Goal: Task Accomplishment & Management: Use online tool/utility

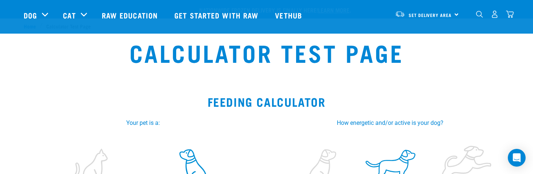
select select "2"
select select "January"
select select "2025"
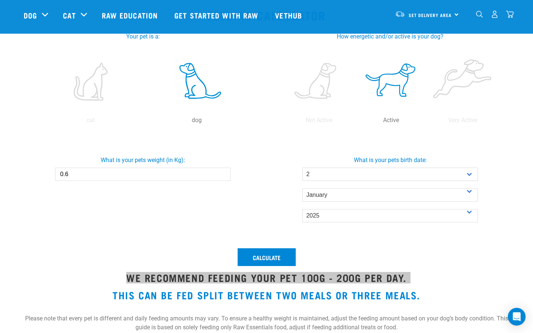
scroll to position [87, 0]
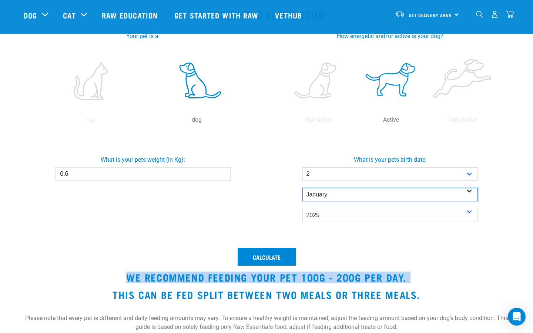
click at [346, 174] on select "- Month - January February March April May June July August September October N…" at bounding box center [389, 194] width 175 height 13
click at [396, 12] on img "dropdown navigation" at bounding box center [400, 14] width 10 height 7
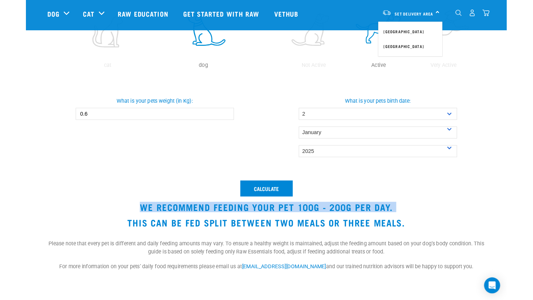
scroll to position [135, 0]
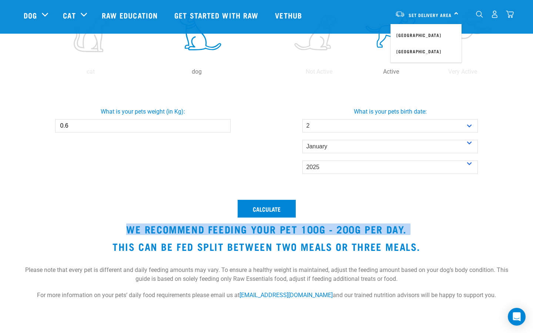
click at [374, 174] on h3 "We recommend feeding your pet 100g - 200g per day." at bounding box center [266, 228] width 485 height 11
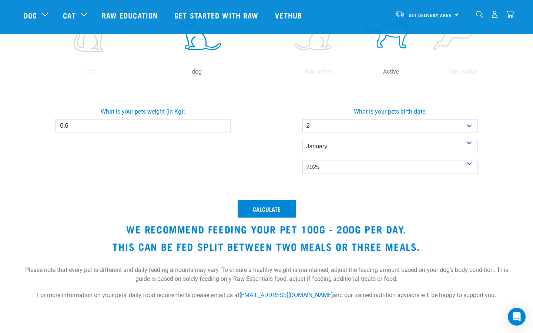
click at [123, 174] on h3 "This can be fed split between two meals or three meals." at bounding box center [266, 246] width 485 height 11
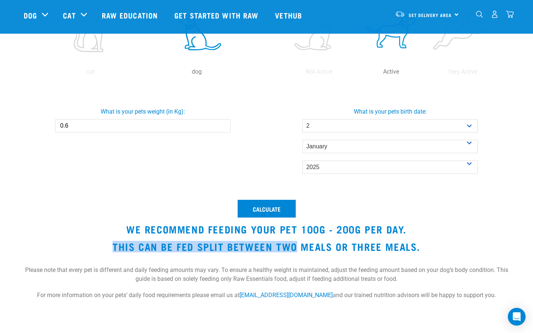
drag, startPoint x: 123, startPoint y: 251, endPoint x: 280, endPoint y: 241, distance: 157.2
click at [280, 174] on h3 "This can be fed split between two meals or three meals." at bounding box center [266, 246] width 485 height 11
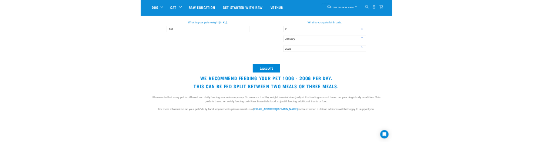
scroll to position [200, 0]
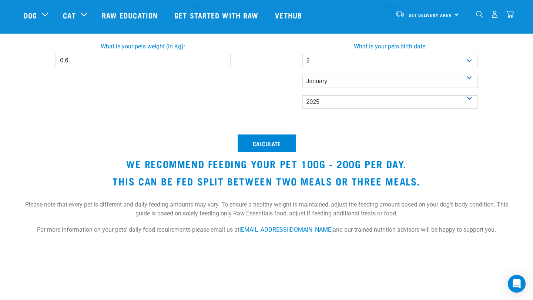
drag, startPoint x: 127, startPoint y: 159, endPoint x: 498, endPoint y: 232, distance: 378.1
click at [498, 174] on div "Calculate We recommend feeding your pet 100g - 200g per day. This can be fed sp…" at bounding box center [266, 188] width 494 height 116
copy div "We recommend feeding your pet 100g - 200g per day. This can be fed split betwee…"
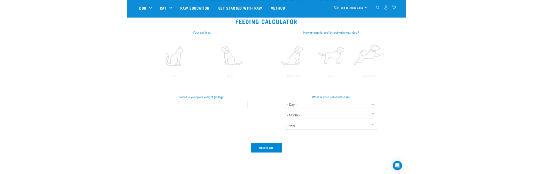
scroll to position [56, 0]
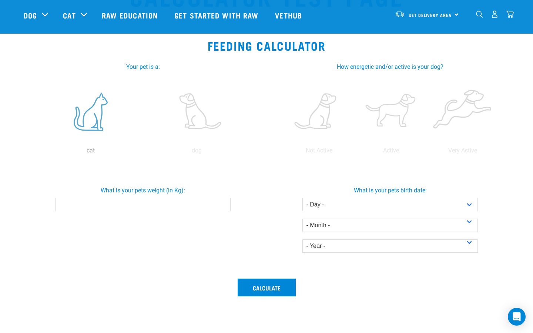
click at [102, 126] on label at bounding box center [90, 111] width 103 height 63
click at [37, 152] on input "radio" at bounding box center [37, 152] width 0 height 0
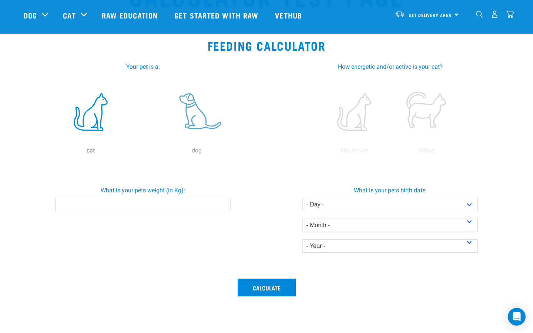
click at [196, 124] on label at bounding box center [196, 111] width 103 height 63
click at [144, 152] on input "radio" at bounding box center [144, 152] width 0 height 0
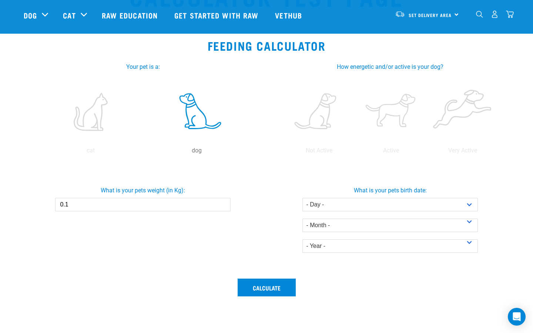
click at [222, 202] on input "0.1" at bounding box center [142, 204] width 175 height 13
click at [222, 202] on input "0.2" at bounding box center [142, 204] width 175 height 13
type input "0.3"
click at [222, 202] on input "0.3" at bounding box center [142, 204] width 175 height 13
click at [397, 120] on label at bounding box center [390, 111] width 69 height 63
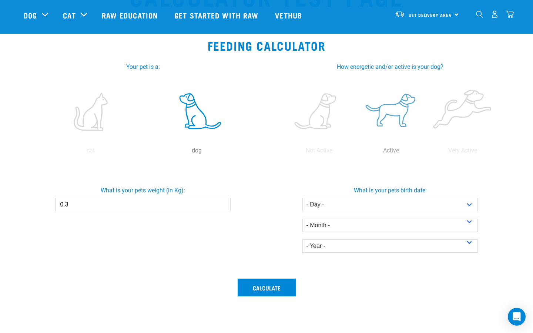
click at [355, 152] on input "radio" at bounding box center [355, 152] width 0 height 0
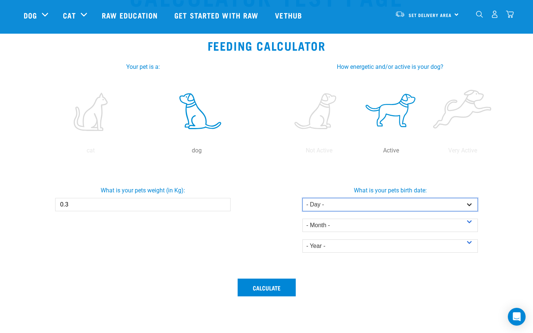
click at [361, 203] on select "- Day - 1 2 3 4 5 6 7 8 9 10 11 12 13 14 15 16 17 18 19 20 21 22 23 24 25 26 27" at bounding box center [389, 204] width 175 height 13
select select "1"
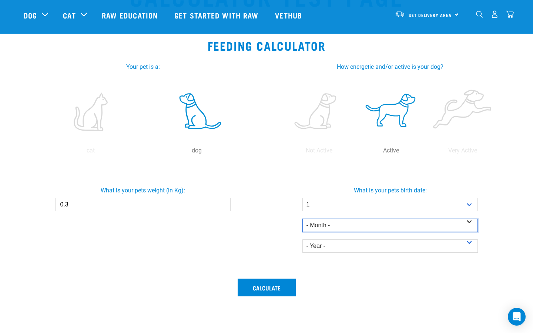
click at [331, 225] on select "- Month - January February March April May June July August September October N…" at bounding box center [389, 225] width 175 height 13
select select "January"
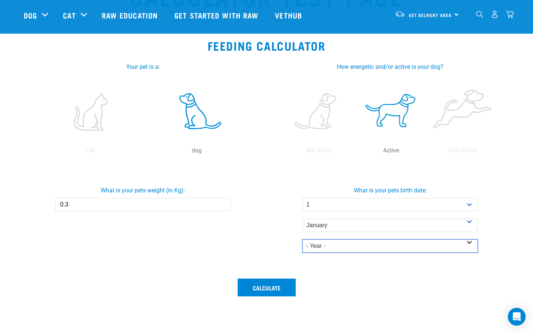
click at [327, 247] on select "- Year - 2025 2024 2023 2022 2021 2020 2019 2018 2017 2016 2015 2014" at bounding box center [389, 245] width 175 height 13
select select "2025"
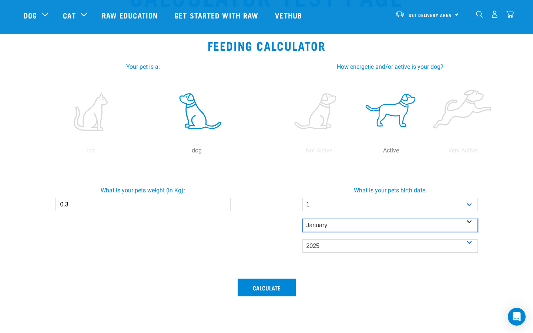
click at [323, 228] on select "- Month - January February March April May June July August September October N…" at bounding box center [389, 225] width 175 height 13
select select "August"
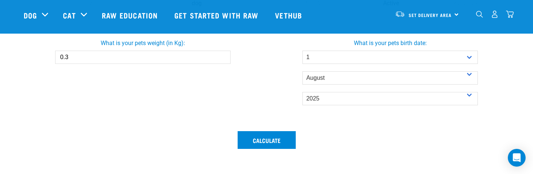
scroll to position [223, 0]
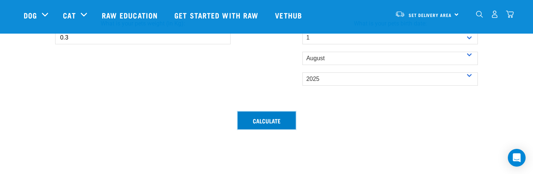
click at [279, 122] on button "Calculate" at bounding box center [267, 121] width 58 height 18
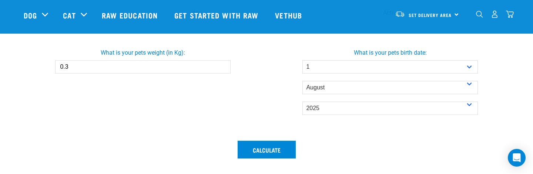
scroll to position [191, 0]
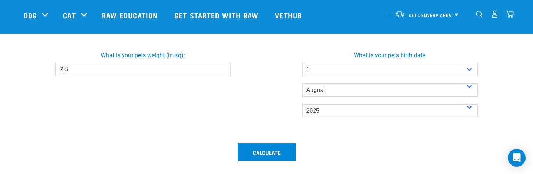
type input "2.5"
click at [224, 69] on input "2.5" at bounding box center [142, 69] width 175 height 13
click at [255, 154] on button "Calculate" at bounding box center [267, 153] width 58 height 18
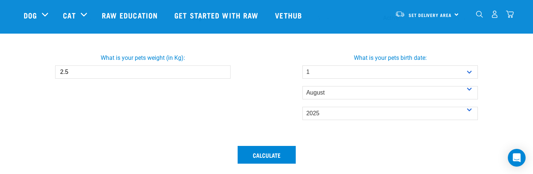
scroll to position [188, 0]
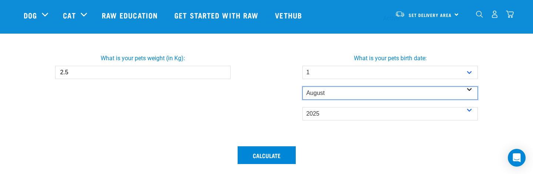
click at [324, 97] on select "- Month - January February March April May June July August September October N…" at bounding box center [389, 93] width 175 height 13
click at [321, 92] on select "- Month - January February March April May June July August September October N…" at bounding box center [389, 93] width 175 height 13
select select "July"
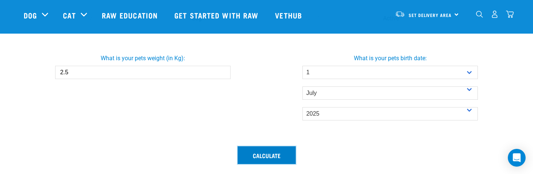
click at [283, 150] on button "Calculate" at bounding box center [267, 155] width 58 height 18
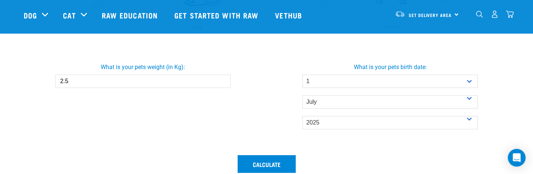
scroll to position [179, 0]
click at [276, 158] on button "Calculate" at bounding box center [267, 165] width 58 height 18
click at [276, 162] on button "Calculate" at bounding box center [267, 165] width 58 height 18
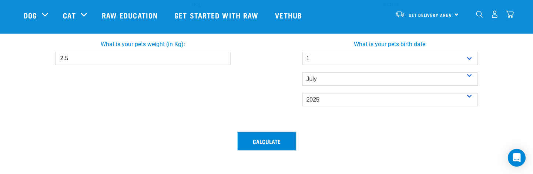
scroll to position [203, 0]
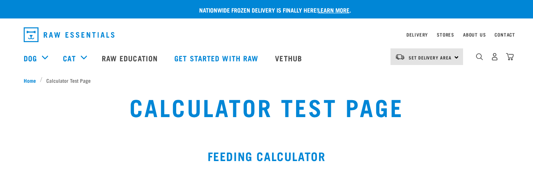
scroll to position [185, 0]
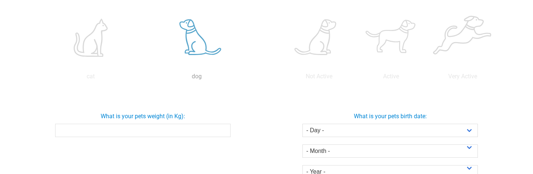
click at [197, 48] on label at bounding box center [196, 37] width 103 height 63
click at [144, 78] on input "radio" at bounding box center [144, 78] width 0 height 0
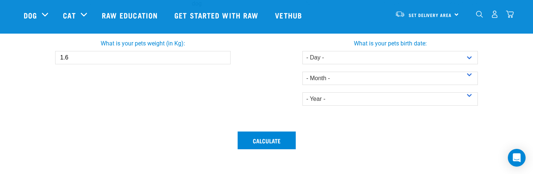
click at [222, 55] on input "1.6" at bounding box center [142, 57] width 175 height 13
click at [222, 55] on input "1.7" at bounding box center [142, 57] width 175 height 13
click at [222, 55] on input "1.8" at bounding box center [142, 57] width 175 height 13
click at [222, 55] on input "1.9" at bounding box center [142, 57] width 175 height 13
type input "2"
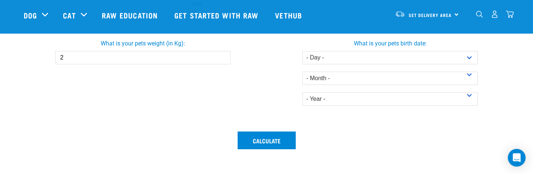
click at [222, 55] on input "2" at bounding box center [142, 57] width 175 height 13
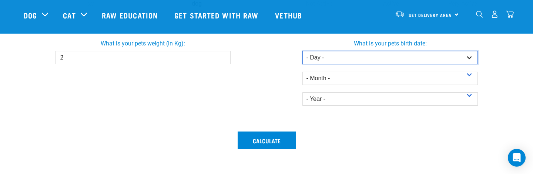
click at [453, 57] on select "- Day - 1 2 3 4 5 6 7 8 9 10 11 12 13 14 15 16 17 18 19 20 21 22 23 24 25 26 27" at bounding box center [389, 57] width 175 height 13
select select "2"
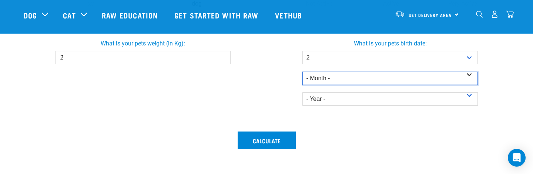
click at [323, 77] on select "- Month - January February March April May June July August September October N…" at bounding box center [389, 78] width 175 height 13
select select "August"
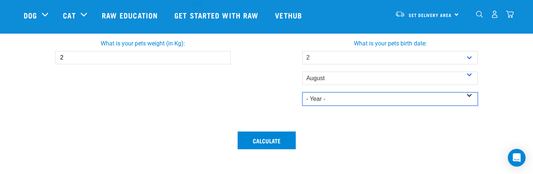
click at [325, 96] on select "- Year - 2025 2024 2023 2022 2021 2020 2019 2018 2017 2016 2015 2014" at bounding box center [389, 98] width 175 height 13
click at [313, 98] on select "- Year - 2025 2024 2023 2022 2021 2020 2019 2018 2017 2016 2015 2014" at bounding box center [389, 98] width 175 height 13
select select "2025"
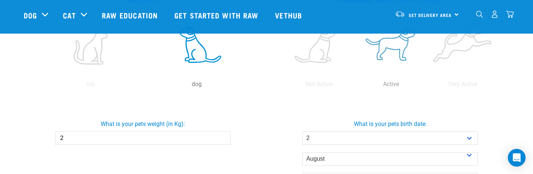
click at [397, 55] on label at bounding box center [390, 45] width 69 height 63
click at [355, 86] on input "radio" at bounding box center [355, 86] width 0 height 0
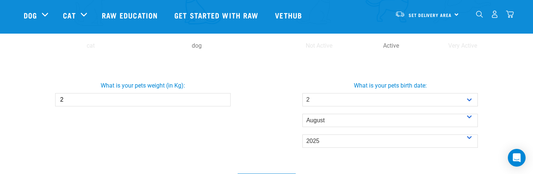
scroll to position [215, 0]
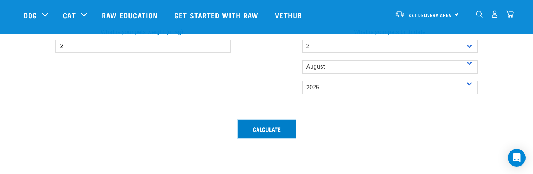
click at [281, 135] on button "Calculate" at bounding box center [267, 129] width 58 height 18
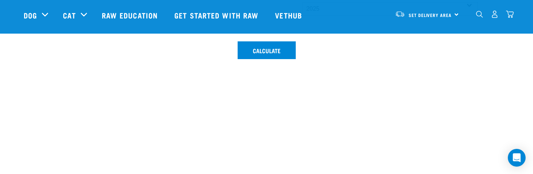
scroll to position [304, 0]
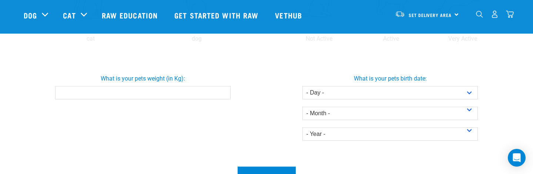
scroll to position [169, 0]
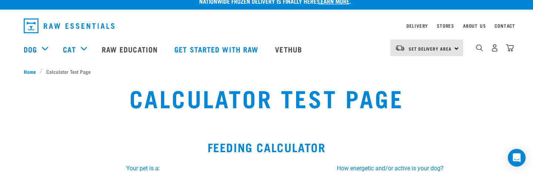
scroll to position [8, 0]
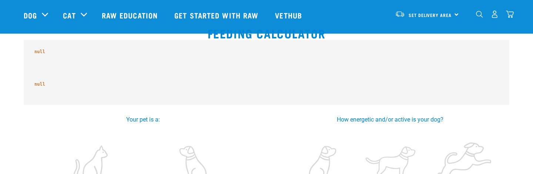
scroll to position [67, 0]
drag, startPoint x: 29, startPoint y: 52, endPoint x: 53, endPoint y: 90, distance: 44.9
copy div "null null"
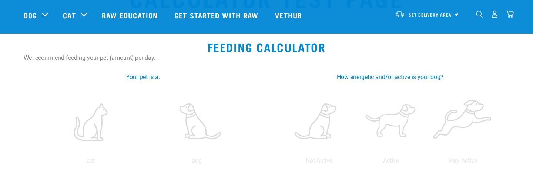
scroll to position [53, 0]
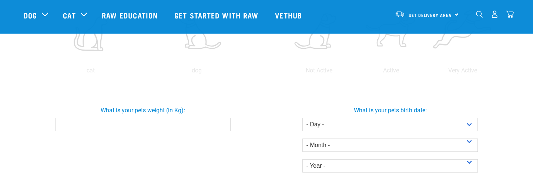
scroll to position [135, 0]
click at [98, 52] on label at bounding box center [90, 32] width 103 height 63
click at [37, 73] on input "radio" at bounding box center [37, 73] width 0 height 0
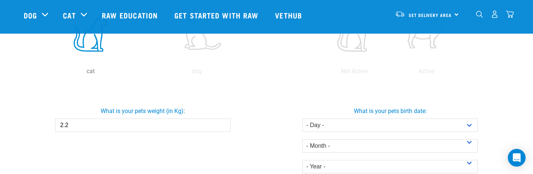
type input "2.2"
click at [223, 124] on input "2.2" at bounding box center [142, 125] width 175 height 13
click at [419, 41] on label at bounding box center [425, 32] width 69 height 63
click at [390, 73] on input "radio" at bounding box center [390, 73] width 0 height 0
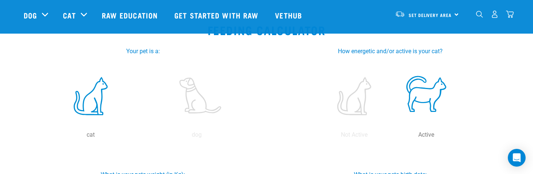
scroll to position [70, 0]
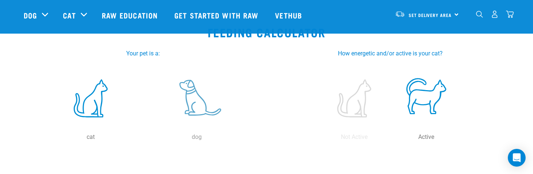
click at [209, 104] on label at bounding box center [196, 98] width 103 height 63
click at [144, 139] on input "radio" at bounding box center [144, 139] width 0 height 0
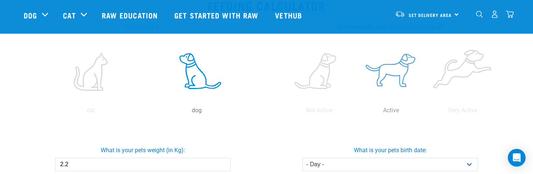
click at [395, 59] on label at bounding box center [390, 71] width 69 height 63
click at [355, 112] on input "radio" at bounding box center [355, 112] width 0 height 0
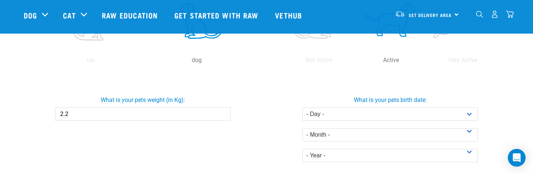
scroll to position [155, 0]
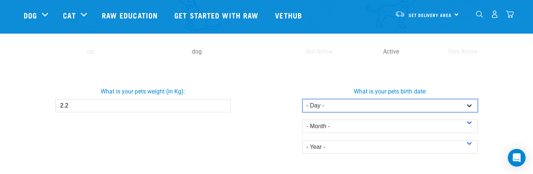
click at [465, 104] on select "- Day - 1 2 3 4 5 6 7 8 9 10 11 12 13 14 15 16 17 18 19 20 21 22 23 24 25 26 27" at bounding box center [389, 105] width 175 height 13
select select "2"
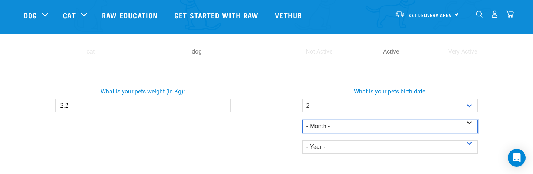
click at [390, 129] on select "- Month - January February March April May June July August September October N…" at bounding box center [389, 126] width 175 height 13
select select "September"
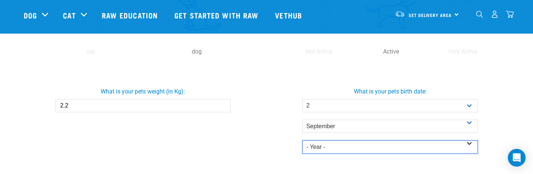
click at [320, 149] on select "- Year - 2025 2024 2023 2022 2021 2020 2019 2018 2017 2016 2015 2014" at bounding box center [389, 147] width 175 height 13
select select "2025"
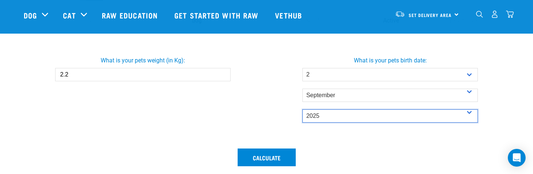
scroll to position [188, 0]
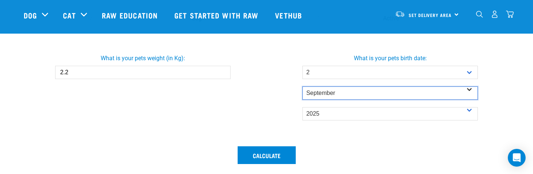
click at [319, 87] on select "- Month - January February March April May June July August September October N…" at bounding box center [389, 93] width 175 height 13
select select "August"
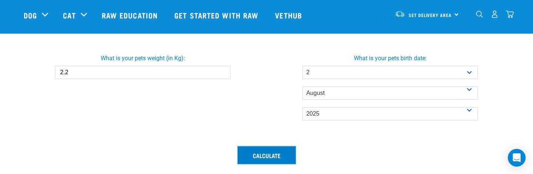
click at [263, 155] on button "Calculate" at bounding box center [267, 155] width 58 height 18
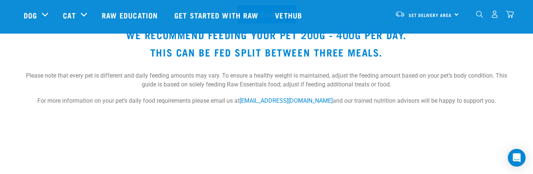
scroll to position [345, 0]
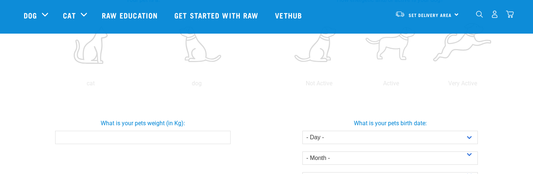
scroll to position [117, 0]
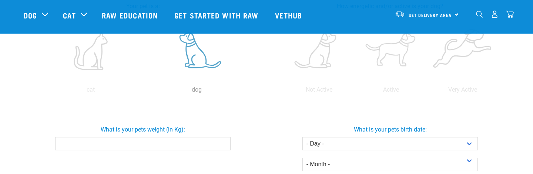
click at [203, 66] on label at bounding box center [196, 51] width 103 height 63
click at [144, 92] on input "radio" at bounding box center [144, 92] width 0 height 0
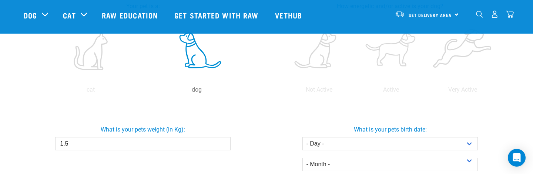
type input "1.5"
click at [223, 142] on input "1.5" at bounding box center [142, 143] width 175 height 13
click at [381, 49] on label at bounding box center [390, 51] width 69 height 63
click at [355, 92] on input "radio" at bounding box center [355, 92] width 0 height 0
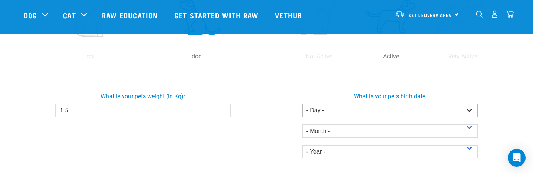
scroll to position [151, 0]
click at [373, 109] on select "- Day - 1 2 3 4 5 6 7 8 9 10 11 12 13 14 15 16 17 18 19 20 21 22 23 24 25 26 27" at bounding box center [389, 110] width 175 height 13
select select "2"
click at [339, 141] on div "- Year - 2025 2024 2023 2022 2021 2020 2019 2018 2017 2016 2015 2014 2013 2012 …" at bounding box center [389, 148] width 175 height 21
click at [331, 138] on div "- Year - 2025 2024 2023 2022 2021 2020 2019 2018 2017 2016 2015 2014 2013 2012 …" at bounding box center [389, 148] width 175 height 21
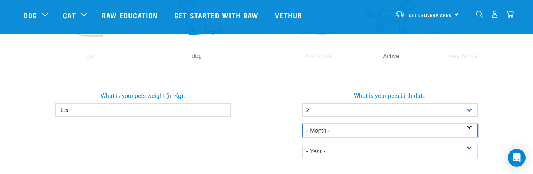
click at [324, 134] on select "- Month - January February March April May June July August September October N…" at bounding box center [389, 130] width 175 height 13
select select "September"
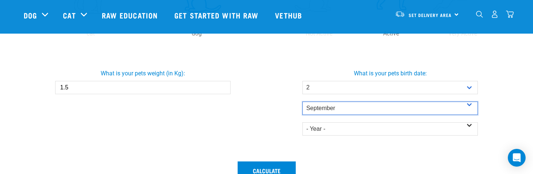
scroll to position [173, 0]
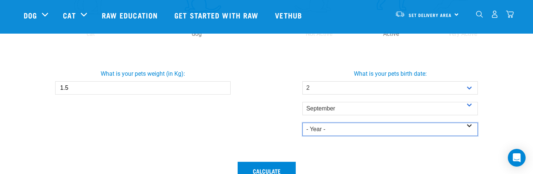
click at [321, 128] on select "- Year - 2025 2024 2023 2022 2021 2020 2019 2018 2017 2016 2015 2014" at bounding box center [389, 129] width 175 height 13
select select "2025"
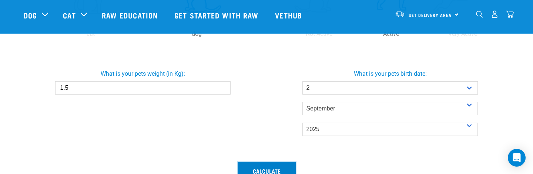
click at [272, 169] on button "Calculate" at bounding box center [267, 171] width 58 height 18
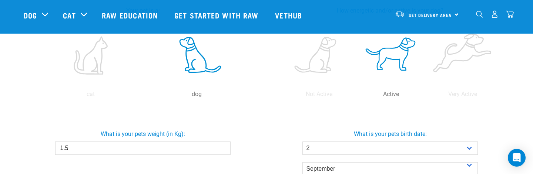
scroll to position [108, 0]
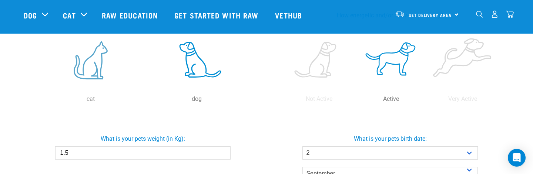
click at [97, 60] on label at bounding box center [90, 60] width 103 height 63
click at [37, 101] on input "radio" at bounding box center [37, 101] width 0 height 0
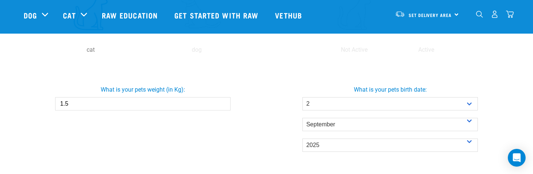
scroll to position [179, 0]
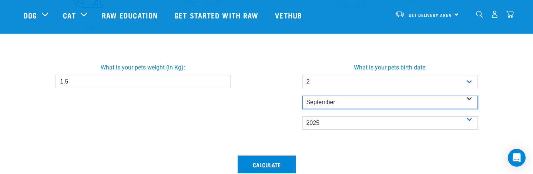
click at [322, 101] on select "- Month - January February March April May June July August September October N…" at bounding box center [389, 102] width 175 height 13
select select "January"
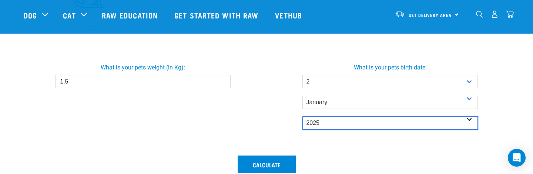
click at [311, 128] on select "- Year - 2025 2024 2023 2022 2021 2020 2019 2018 2017 2016 2015 2014" at bounding box center [389, 123] width 175 height 13
select select "2024"
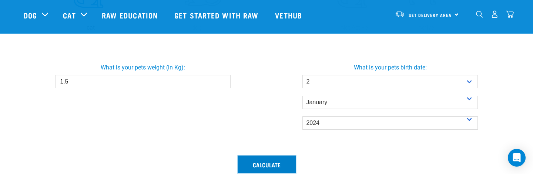
click at [268, 164] on button "Calculate" at bounding box center [267, 165] width 58 height 18
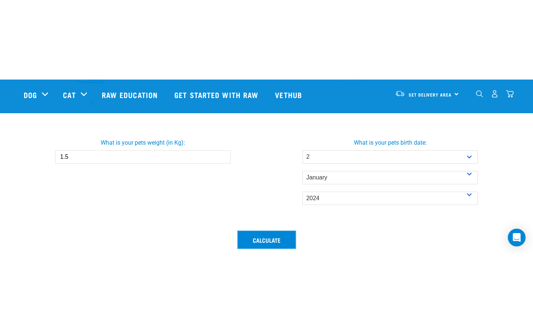
scroll to position [158, 0]
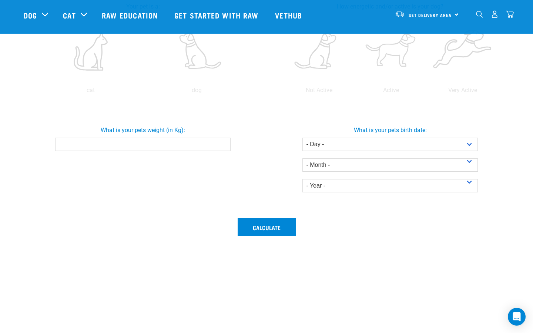
scroll to position [116, 0]
click at [97, 60] on label at bounding box center [90, 51] width 103 height 63
click at [37, 92] on input "radio" at bounding box center [37, 92] width 0 height 0
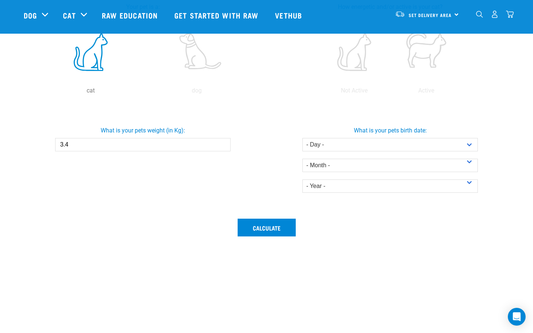
type input "3.4"
click at [224, 142] on input "3.4" at bounding box center [142, 144] width 175 height 13
click at [418, 50] on label at bounding box center [425, 51] width 69 height 63
click at [390, 92] on input "radio" at bounding box center [390, 92] width 0 height 0
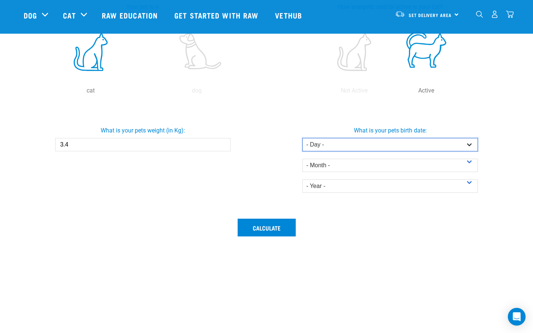
click at [343, 145] on select "- Day - 1 2 3 4 5 6 7 8 9 10 11 12 13 14 15 16 17 18 19 20 21 22 23 24 25 26 27" at bounding box center [389, 144] width 175 height 13
select select "1"
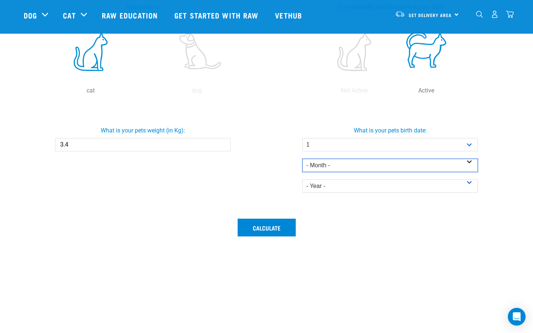
click at [321, 169] on select "- Month - January February March April May June July August September October N…" at bounding box center [389, 165] width 175 height 13
select select "January"
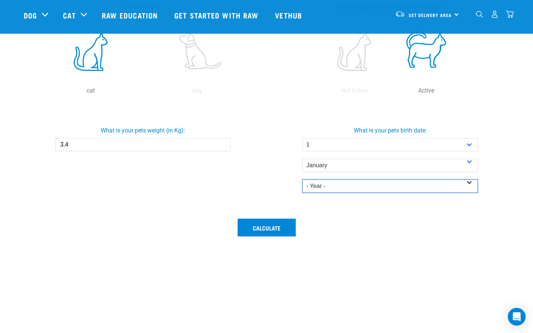
click at [320, 182] on select "- Year - 2025 2024 2023 2022 2021 2020 2019 2018 2017 2016 2015 2014" at bounding box center [389, 185] width 175 height 13
select select "2023"
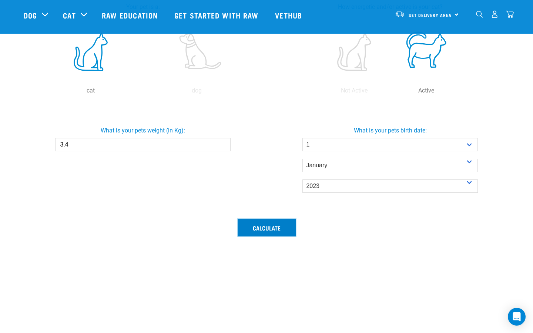
click at [261, 233] on button "Calculate" at bounding box center [267, 228] width 58 height 18
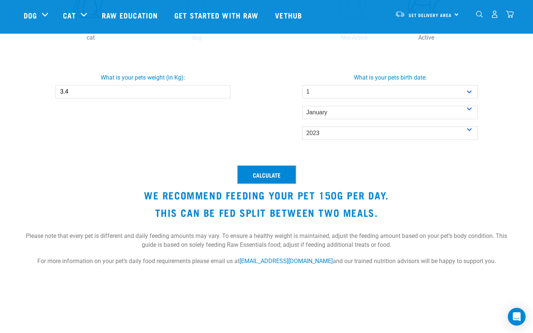
scroll to position [114, 0]
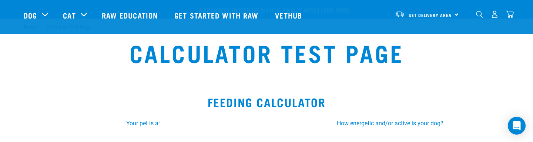
select select "2"
select select "January"
select select "2025"
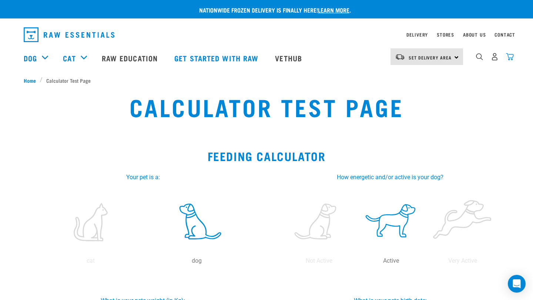
click at [512, 61] on img "dropdown navigation" at bounding box center [510, 57] width 8 height 8
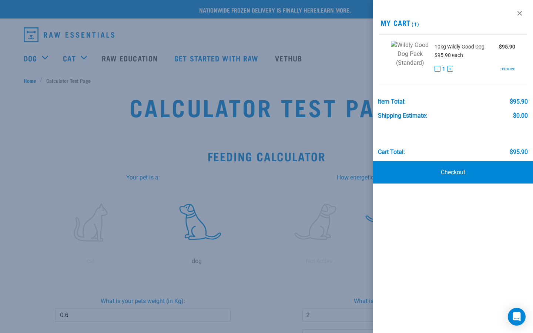
click at [350, 95] on div at bounding box center [266, 166] width 533 height 333
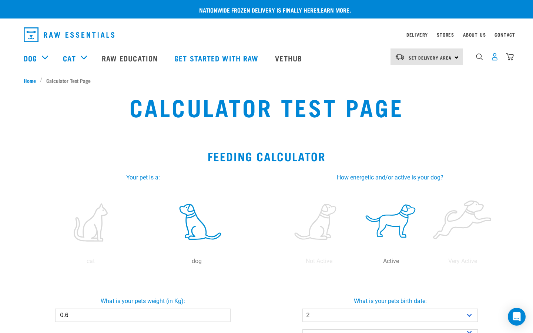
click at [494, 61] on img "dropdown navigation" at bounding box center [495, 57] width 8 height 8
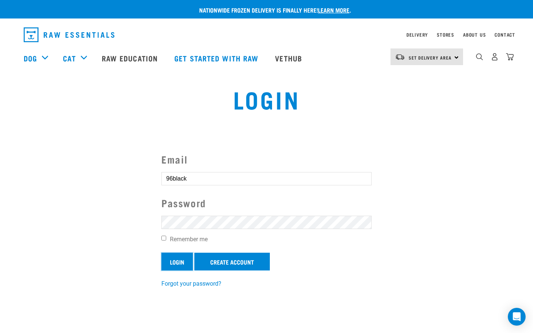
click at [184, 264] on input "Login" at bounding box center [176, 262] width 31 height 18
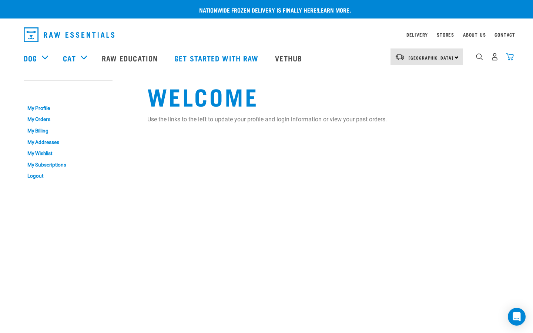
click at [510, 55] on img "dropdown navigation" at bounding box center [510, 57] width 8 height 8
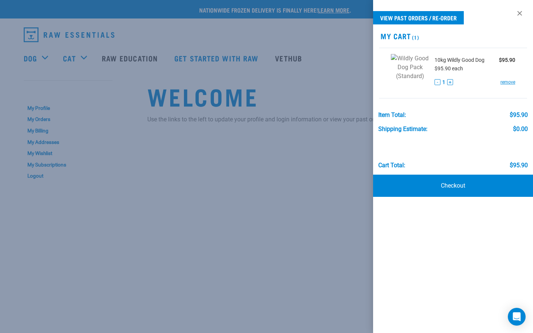
click at [248, 166] on div at bounding box center [266, 166] width 533 height 333
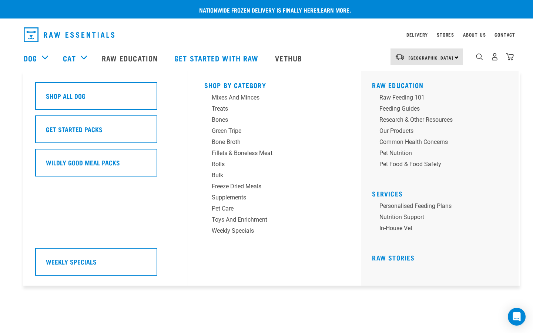
click at [36, 51] on div "Dog" at bounding box center [40, 58] width 32 height 30
click at [225, 120] on div "Bones" at bounding box center [269, 119] width 115 height 9
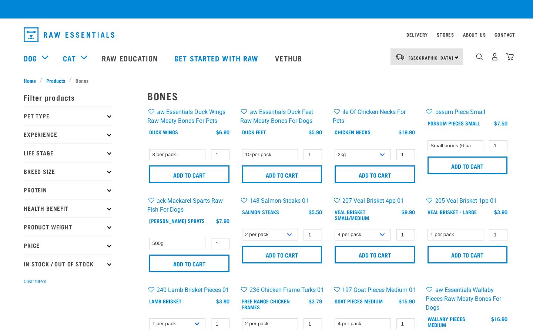
checkbox input "true"
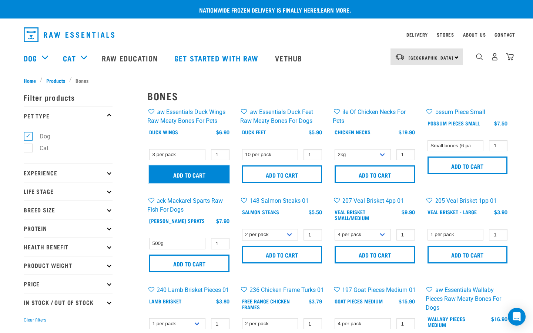
click at [198, 171] on input "Add to cart" at bounding box center [189, 174] width 80 height 18
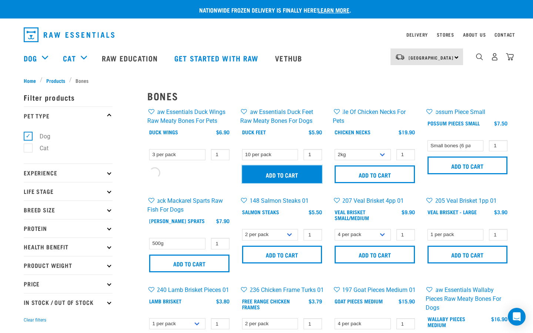
click at [279, 173] on input "Add to cart" at bounding box center [282, 174] width 80 height 18
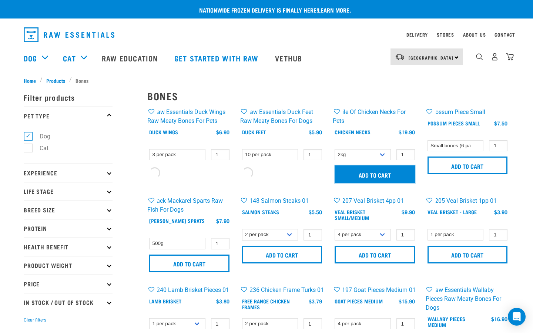
click at [377, 175] on input "Add to cart" at bounding box center [374, 174] width 80 height 18
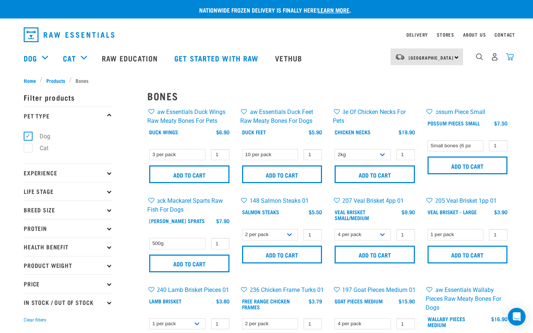
click at [510, 57] on img "dropdown navigation" at bounding box center [510, 57] width 8 height 8
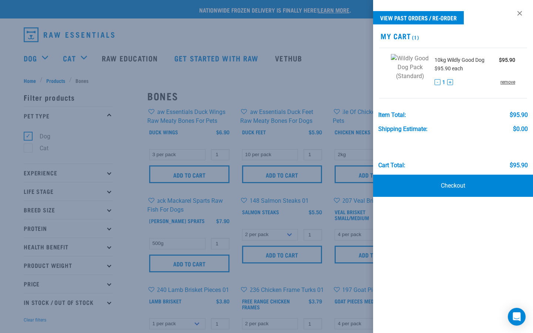
click at [511, 81] on link "remove" at bounding box center [507, 82] width 15 height 7
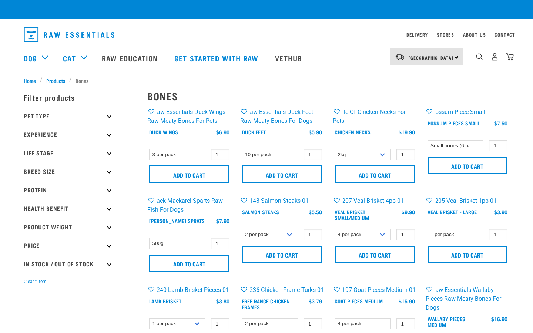
checkbox input "true"
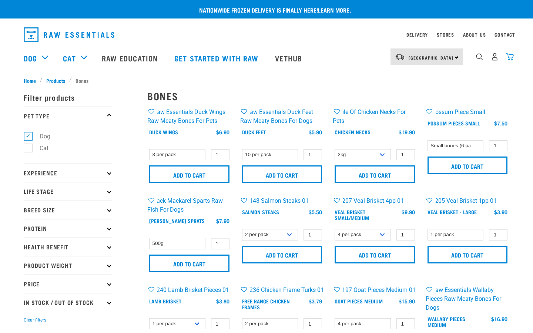
click at [511, 57] on img "dropdown navigation" at bounding box center [510, 57] width 8 height 8
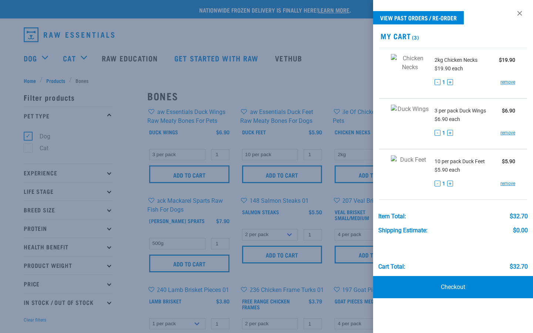
click at [412, 227] on div "Shipping Estimate:" at bounding box center [402, 230] width 49 height 7
click at [386, 210] on div "Item Total: $32.70" at bounding box center [453, 213] width 150 height 14
click at [388, 214] on div "Item Total:" at bounding box center [392, 216] width 28 height 7
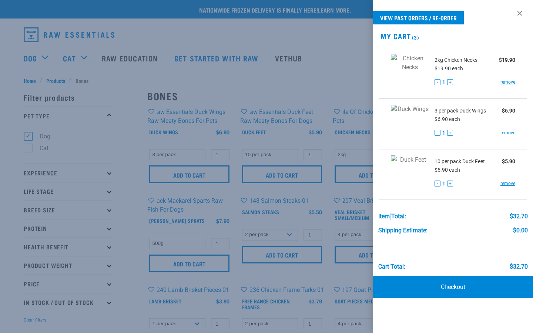
click at [388, 214] on div "Item Total:" at bounding box center [392, 216] width 28 height 7
copy div "Item Total:"
click at [280, 70] on div at bounding box center [266, 166] width 533 height 333
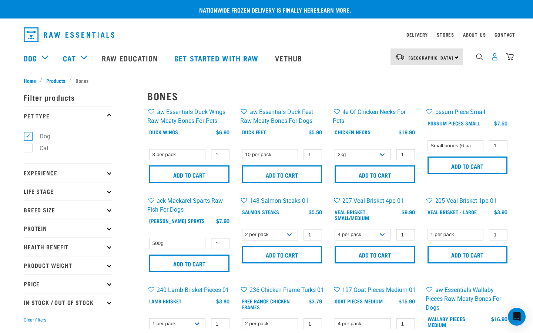
click at [495, 58] on img "dropdown navigation" at bounding box center [495, 57] width 8 height 8
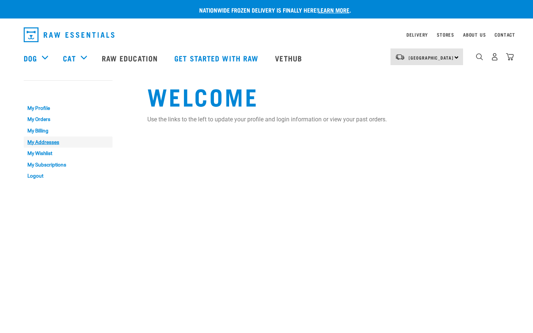
click at [58, 143] on link "My Addresses" at bounding box center [68, 142] width 89 height 11
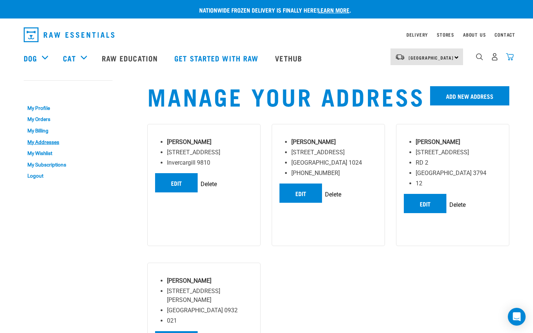
click at [513, 57] on img "dropdown navigation" at bounding box center [510, 57] width 8 height 8
click at [512, 60] on img "dropdown navigation" at bounding box center [510, 57] width 8 height 8
click at [513, 55] on div "North Island North Island South Island Dog Shop all dog Get started packs 3" at bounding box center [266, 58] width 497 height 30
click at [511, 57] on img "dropdown navigation" at bounding box center [510, 57] width 8 height 8
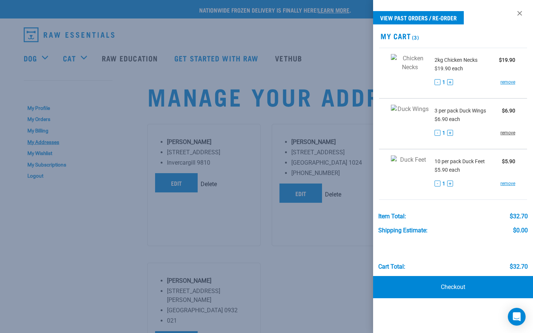
click at [510, 134] on link "remove" at bounding box center [507, 132] width 15 height 7
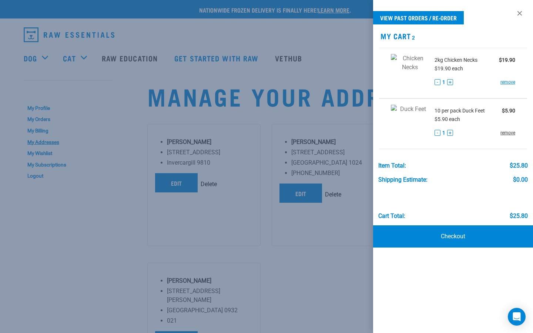
click at [508, 134] on link "remove" at bounding box center [507, 132] width 15 height 7
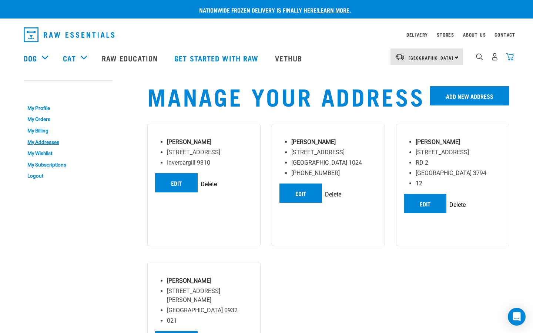
click at [510, 60] on img "dropdown navigation" at bounding box center [510, 57] width 8 height 8
click at [509, 55] on img "dropdown navigation" at bounding box center [510, 57] width 8 height 8
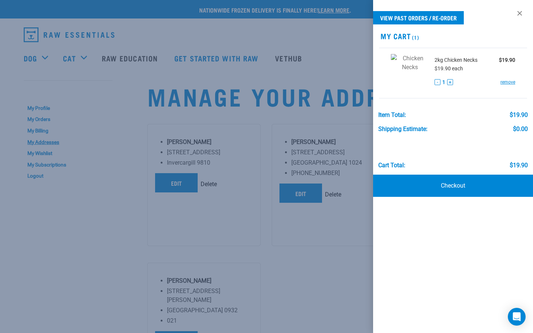
click at [333, 118] on div at bounding box center [266, 166] width 533 height 333
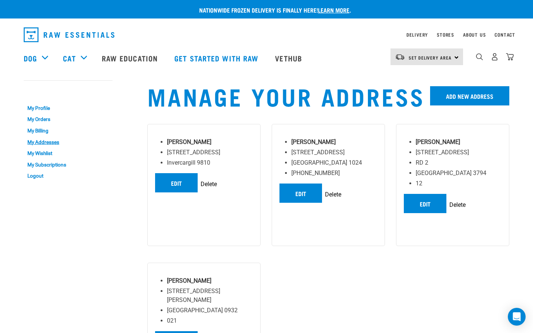
click at [442, 51] on div "Set Delivery Area North Island South Island" at bounding box center [426, 56] width 73 height 17
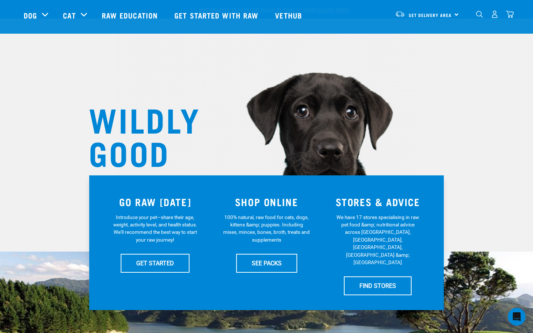
scroll to position [865, 0]
